Goal: Information Seeking & Learning: Understand process/instructions

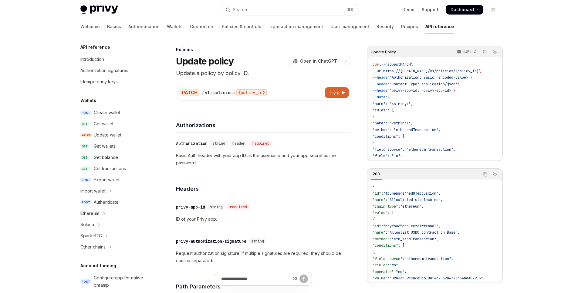
scroll to position [61, 0]
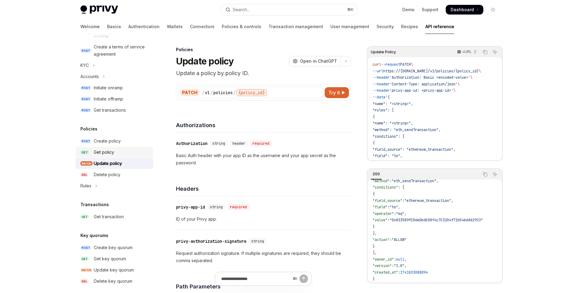
click at [103, 155] on div "Get policy" at bounding box center [104, 152] width 20 height 7
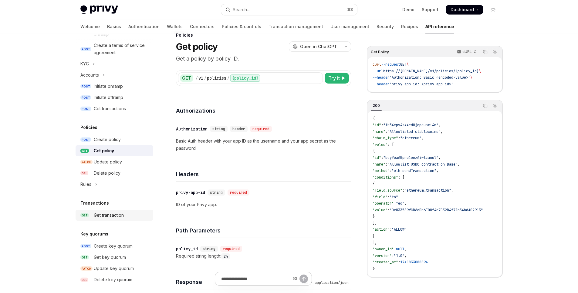
scroll to position [252, 0]
click at [97, 185] on icon "Toggle Rules section" at bounding box center [96, 183] width 2 height 7
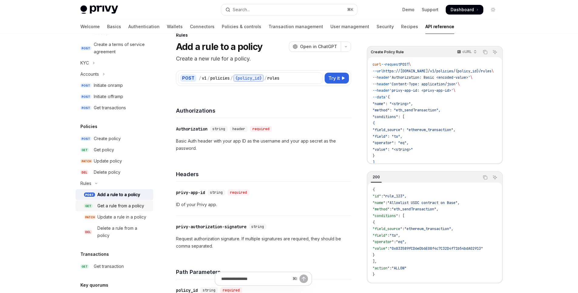
click at [122, 206] on div "Get a rule from a policy" at bounding box center [120, 206] width 47 height 7
type textarea "*"
